Goal: Task Accomplishment & Management: Use online tool/utility

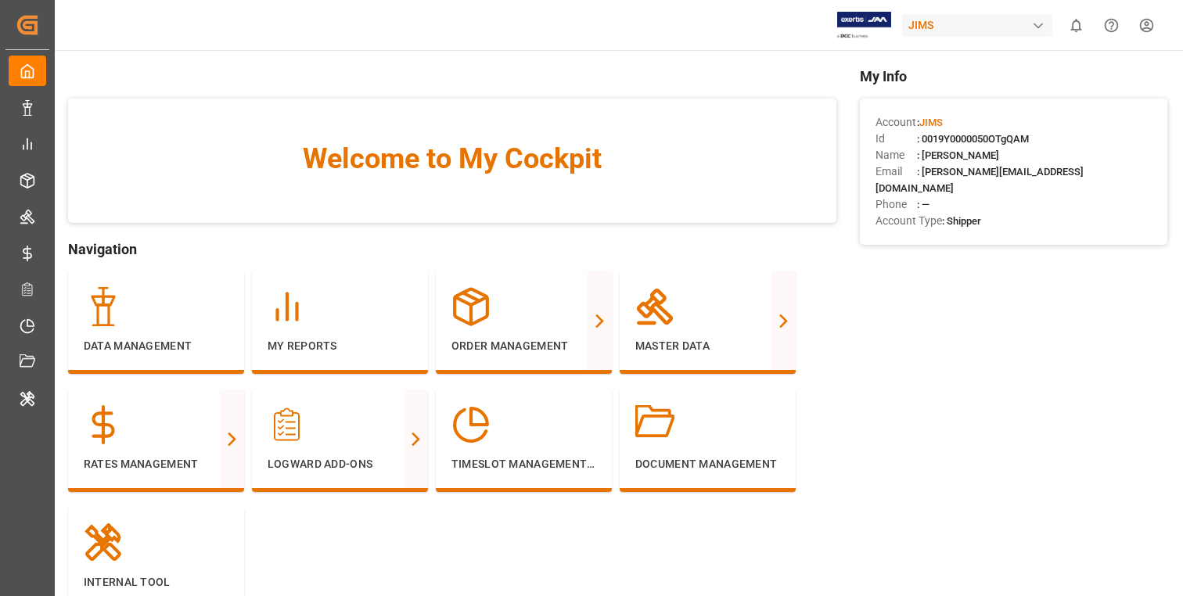
click at [923, 455] on div "My Info Account : [PERSON_NAME] Id : 0019Y0000050OTgQAM Name : [PERSON_NAME] Em…" at bounding box center [1014, 362] width 308 height 592
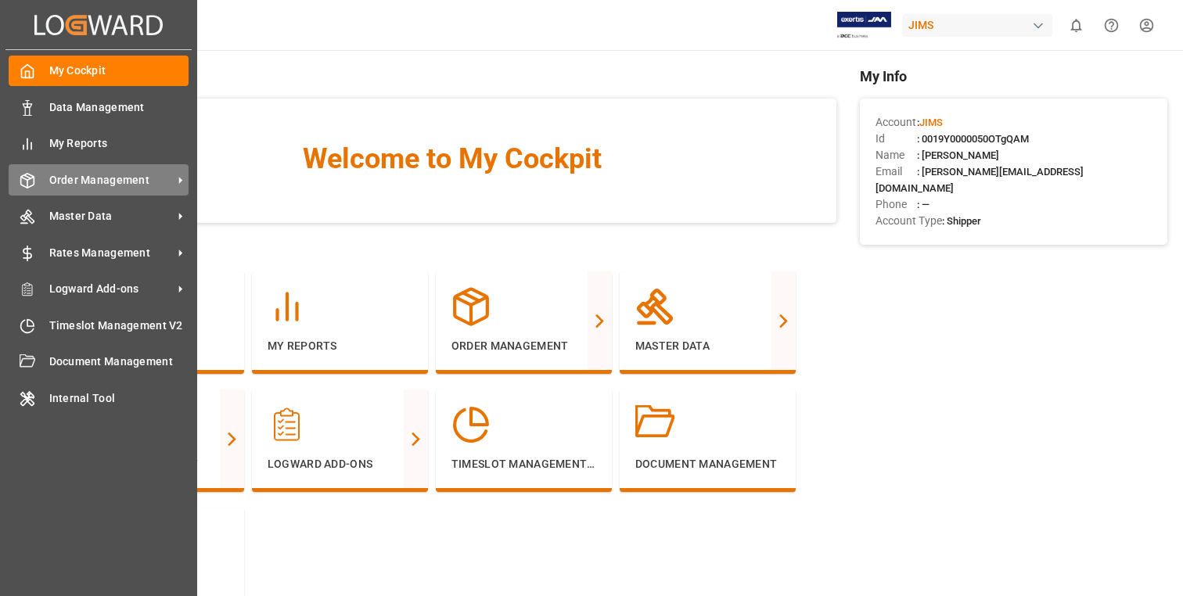
click at [127, 183] on span "Order Management" at bounding box center [111, 180] width 124 height 16
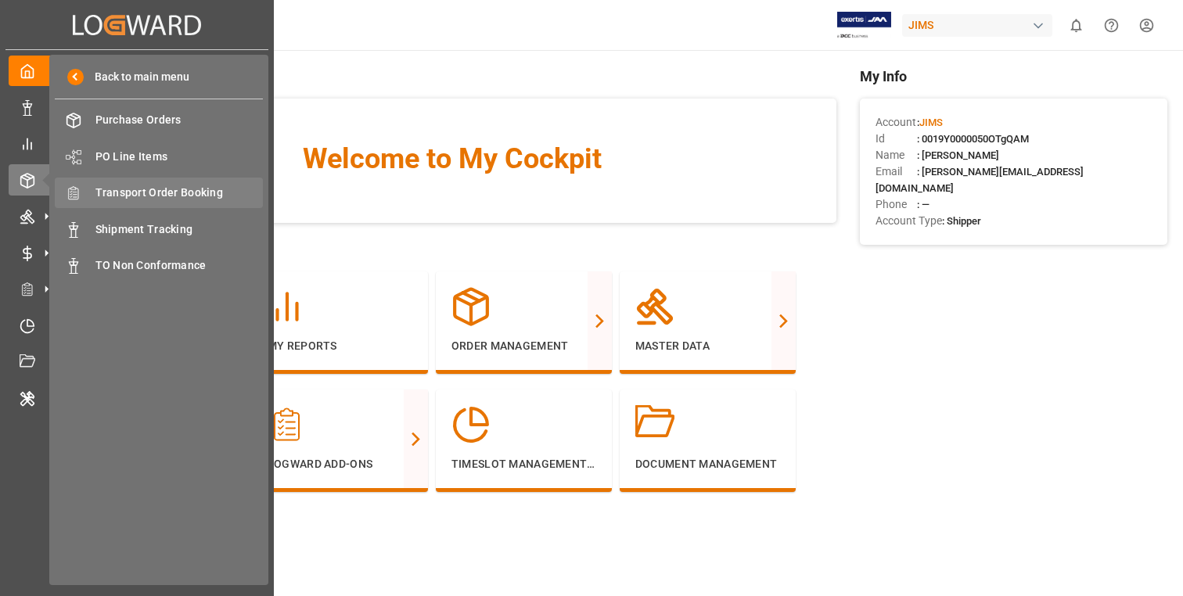
click at [182, 195] on span "Transport Order Booking" at bounding box center [179, 193] width 168 height 16
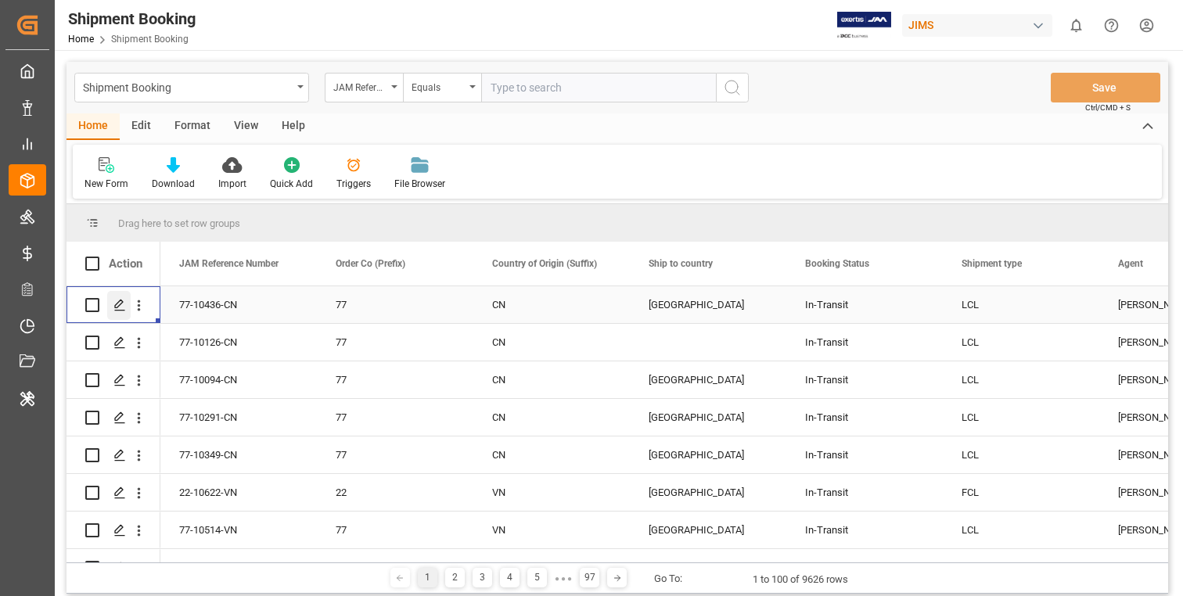
click at [126, 311] on div "Press SPACE to select this row." at bounding box center [118, 305] width 23 height 29
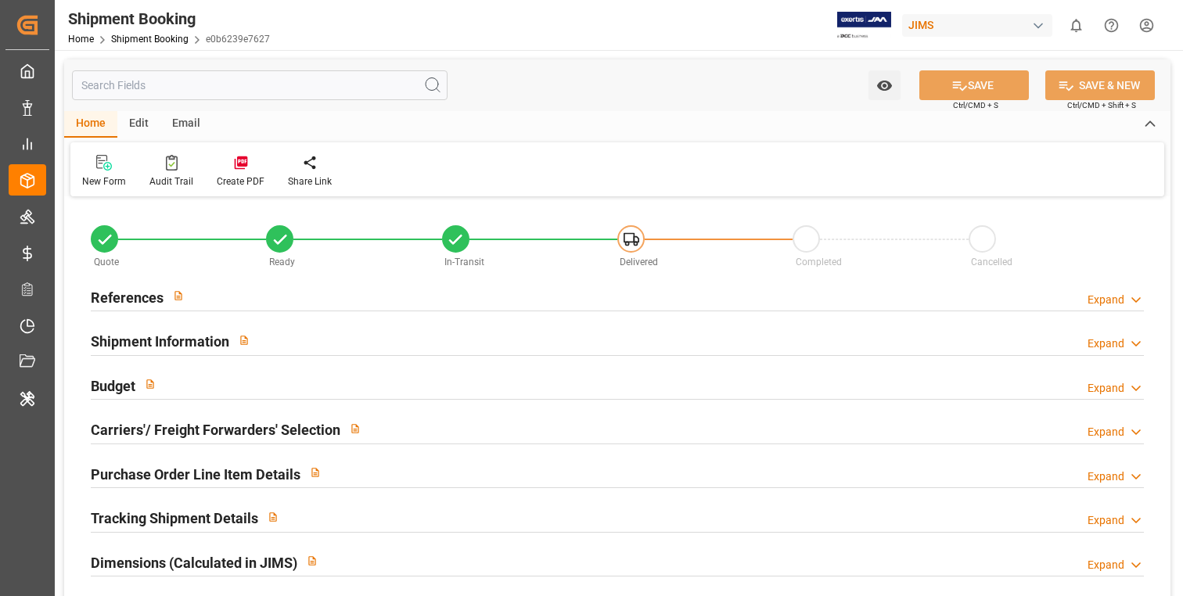
type input "1"
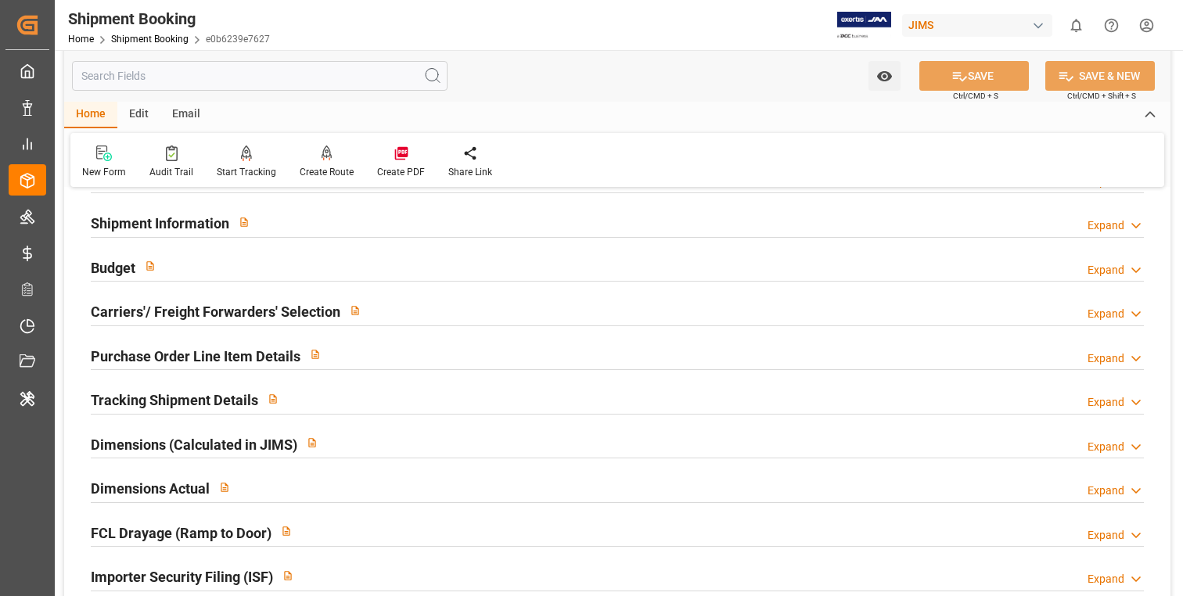
scroll to position [172, 0]
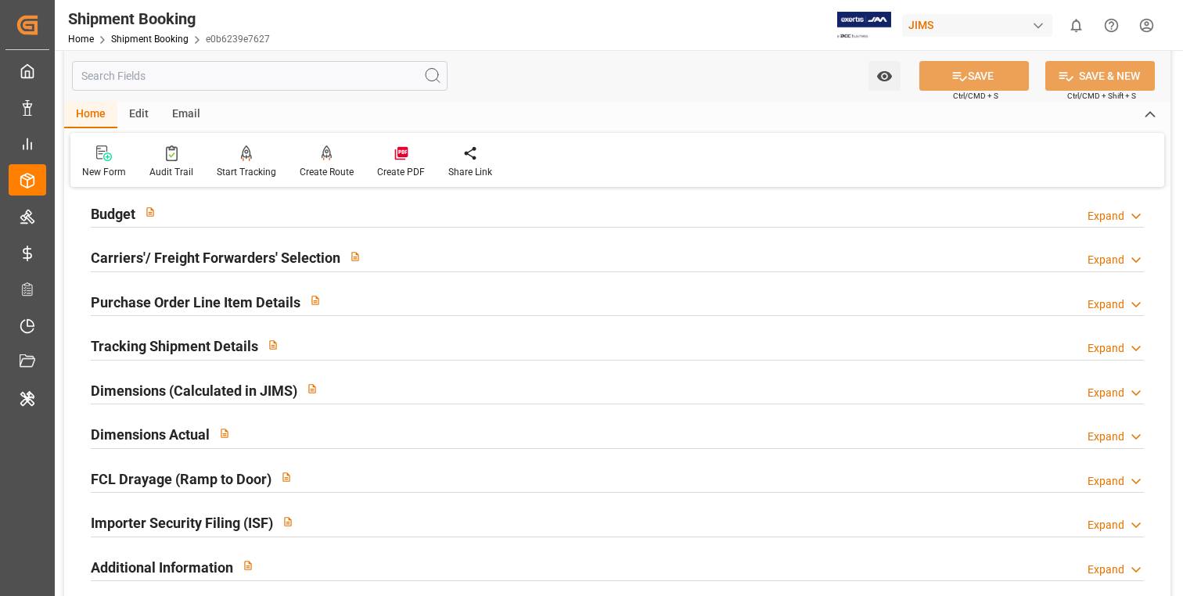
click at [405, 308] on div "Purchase Order Line Item Details Expand" at bounding box center [617, 301] width 1053 height 30
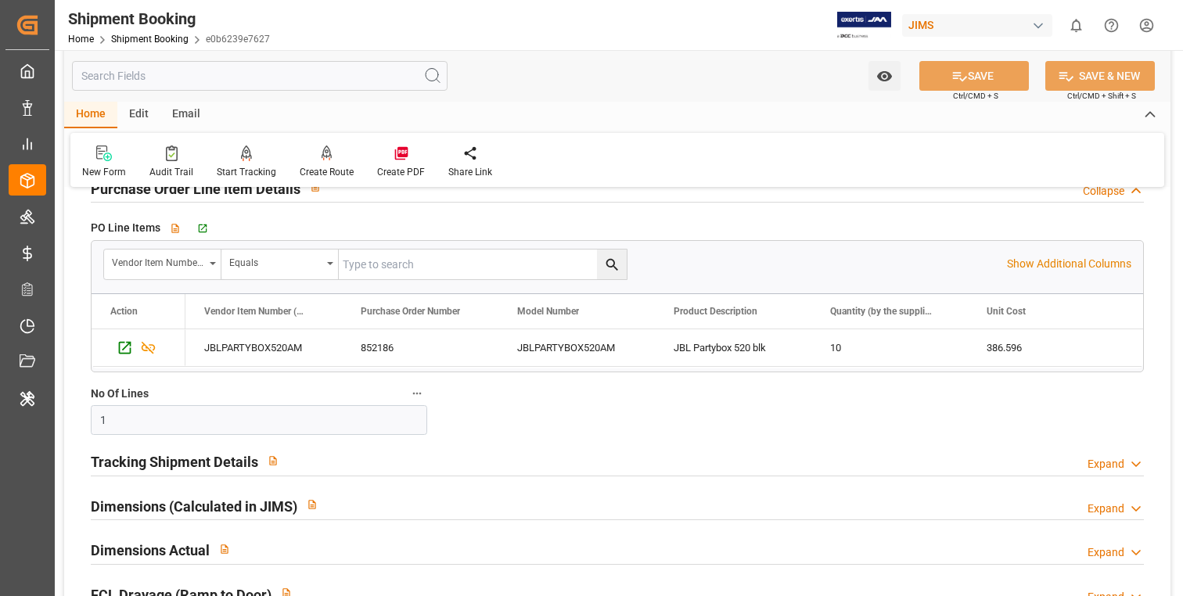
scroll to position [271, 0]
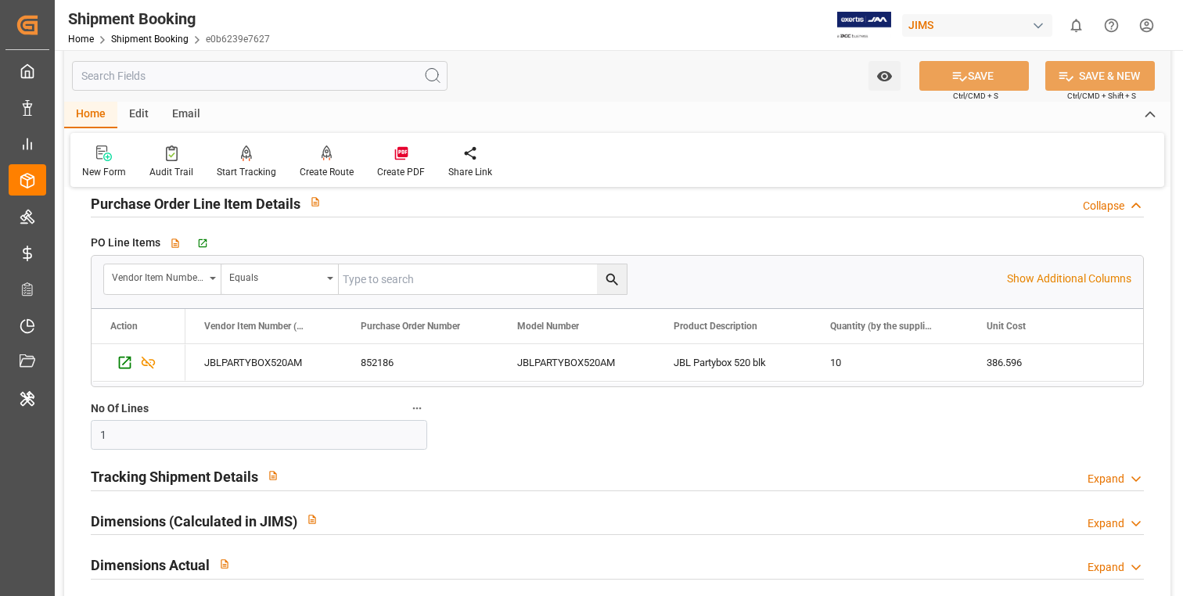
click at [397, 480] on div "Tracking Shipment Details Expand" at bounding box center [617, 476] width 1053 height 30
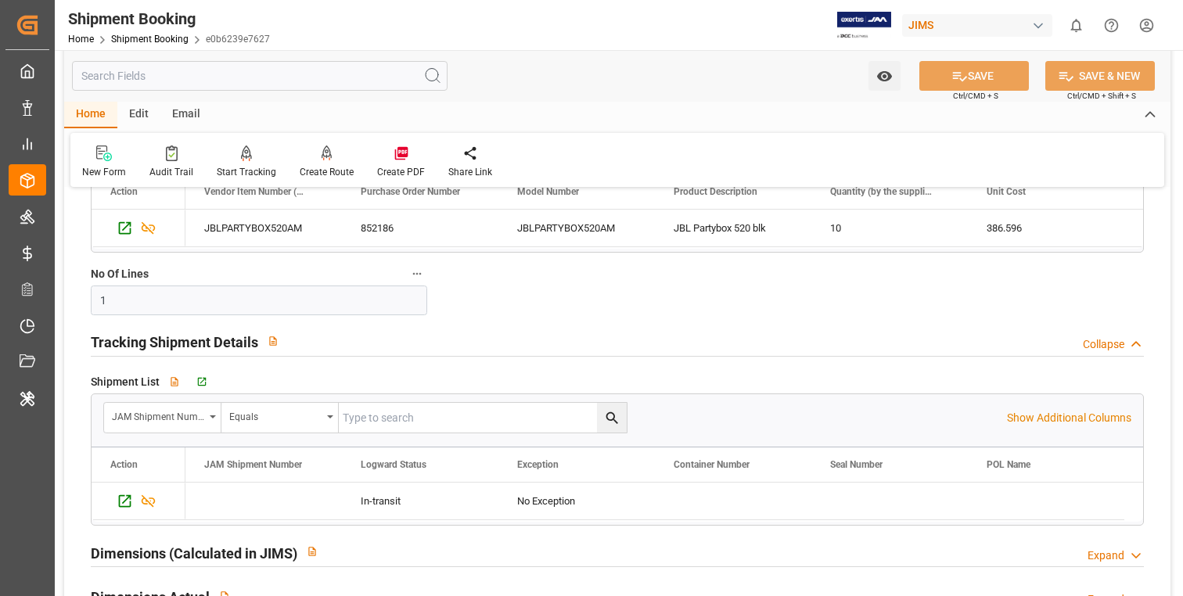
scroll to position [439, 0]
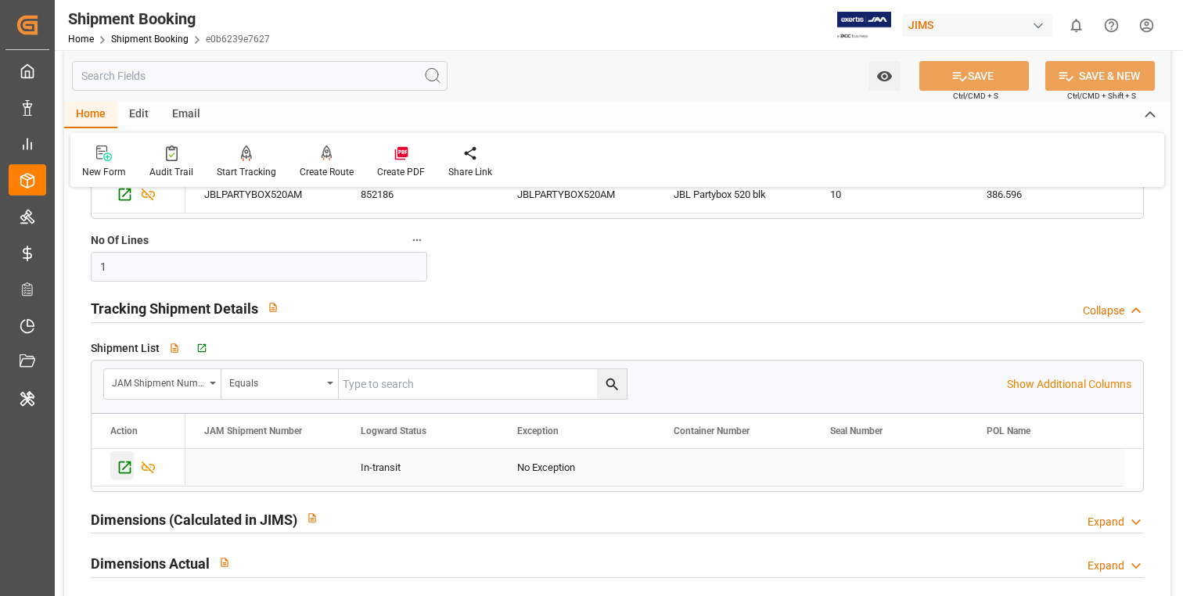
click at [121, 469] on icon "Press SPACE to select this row." at bounding box center [125, 467] width 16 height 16
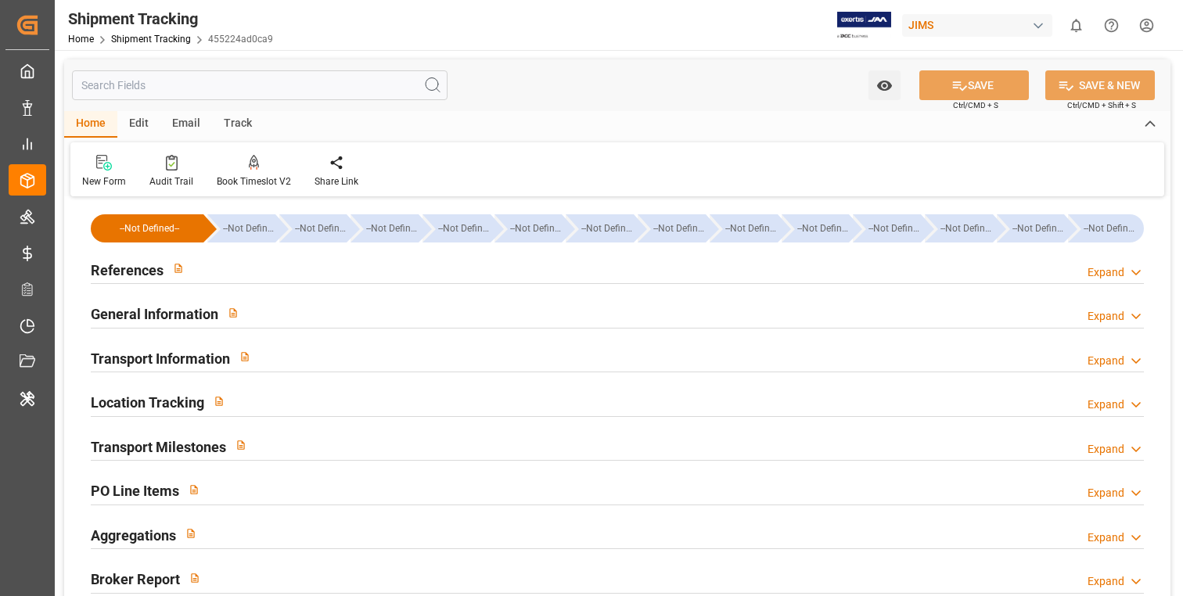
click at [340, 483] on div "PO Line Items Expand" at bounding box center [617, 490] width 1053 height 30
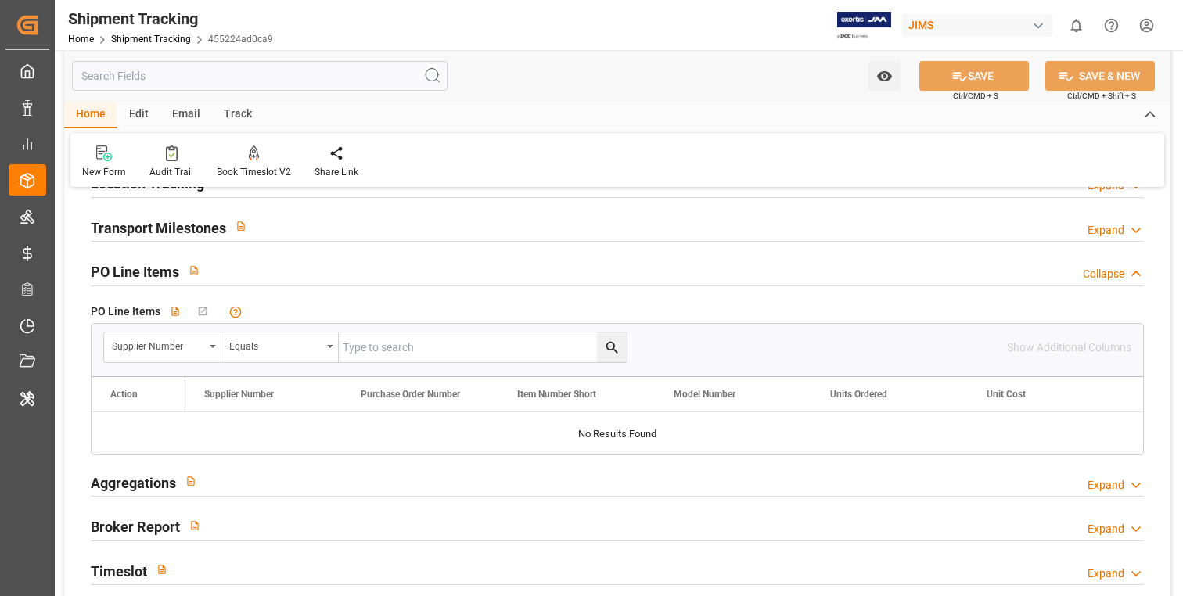
scroll to position [218, 0]
click at [321, 76] on input "text" at bounding box center [260, 76] width 376 height 30
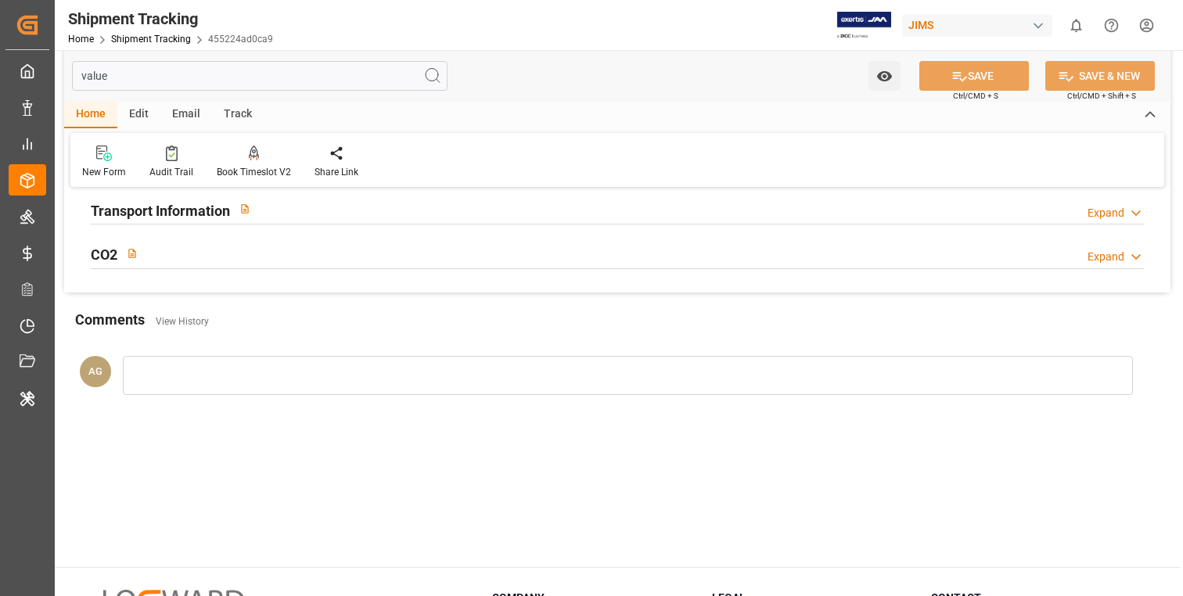
scroll to position [0, 0]
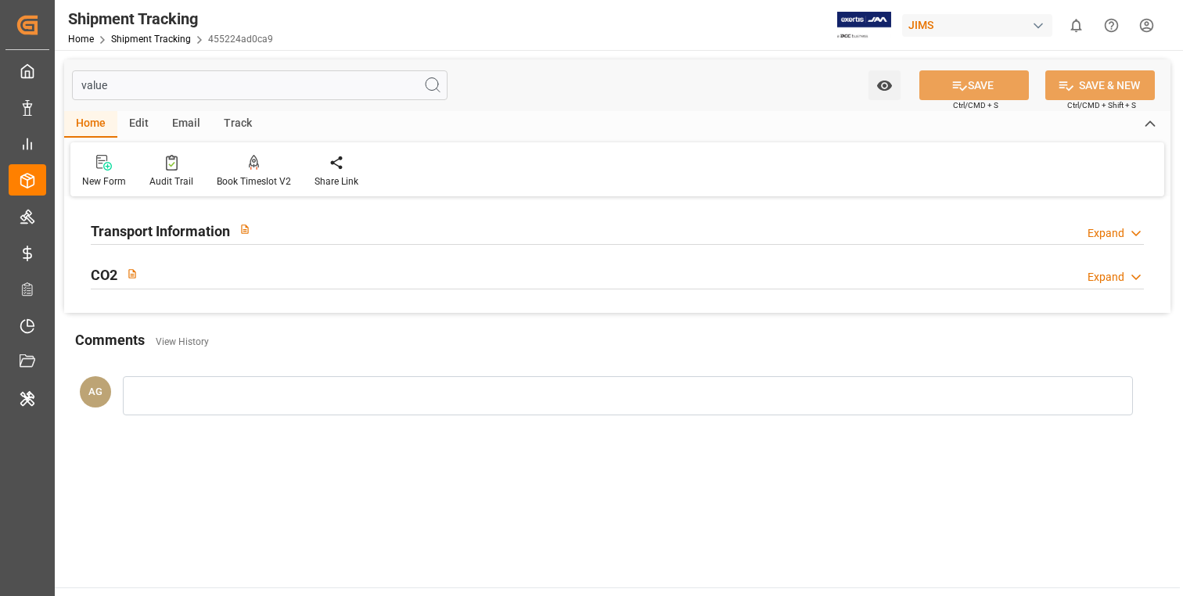
type input "value"
click at [315, 233] on div "Transport Information Expand" at bounding box center [617, 229] width 1053 height 30
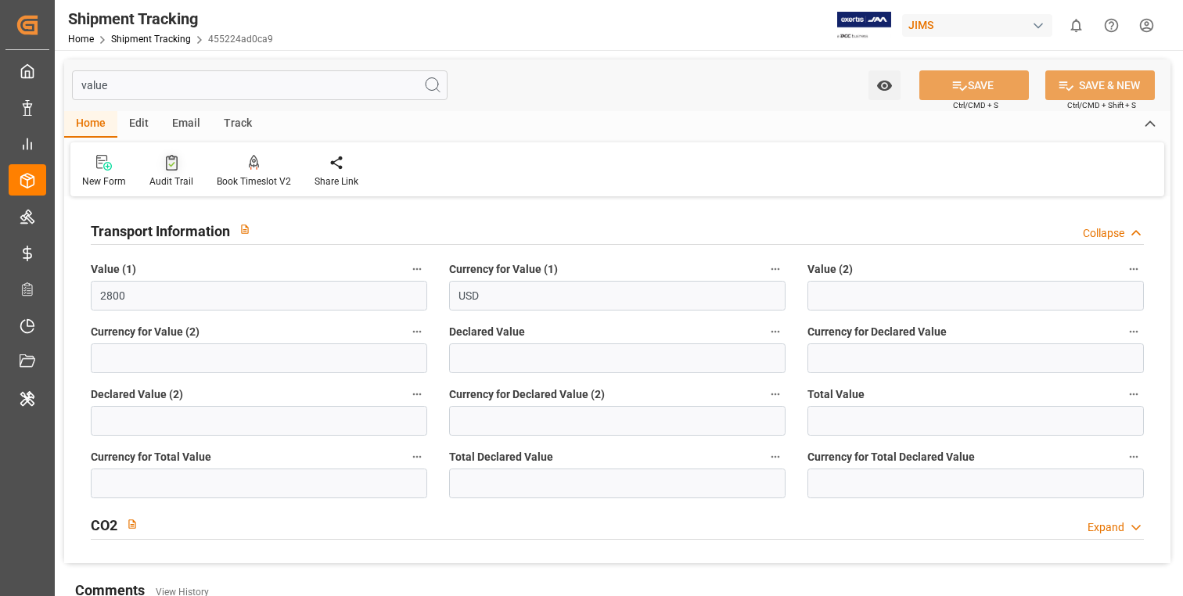
click at [166, 166] on icon at bounding box center [172, 163] width 12 height 16
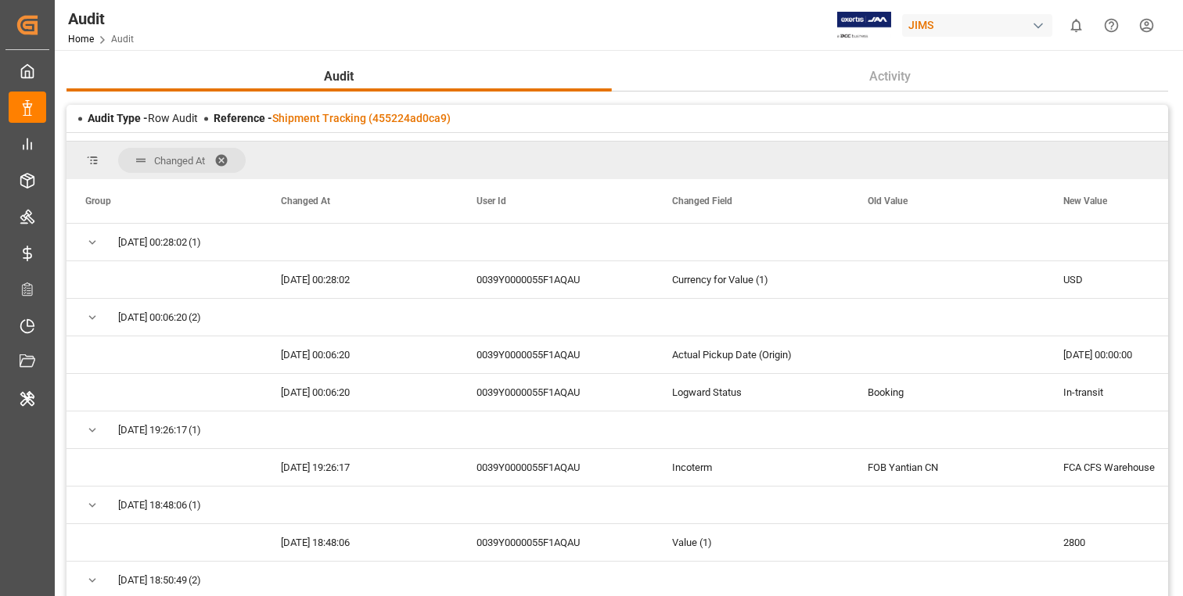
click at [226, 158] on span at bounding box center [226, 160] width 25 height 14
